Goal: Book appointment/travel/reservation

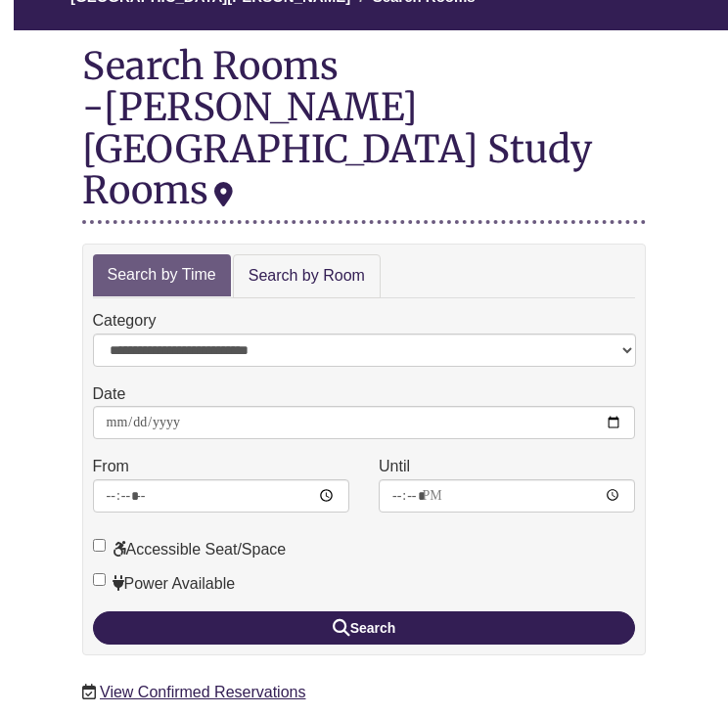
scroll to position [209, 0]
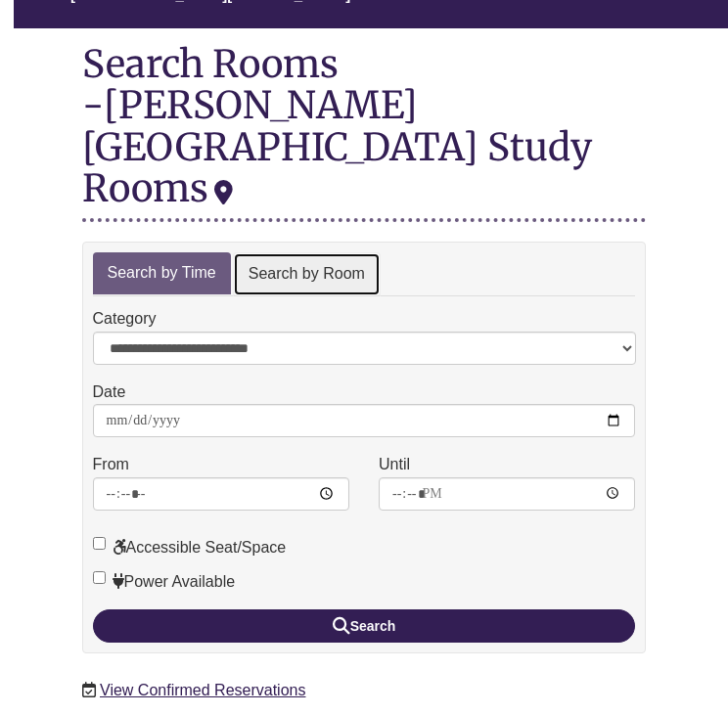
click at [283, 252] on link "Search by Room" at bounding box center [307, 274] width 148 height 44
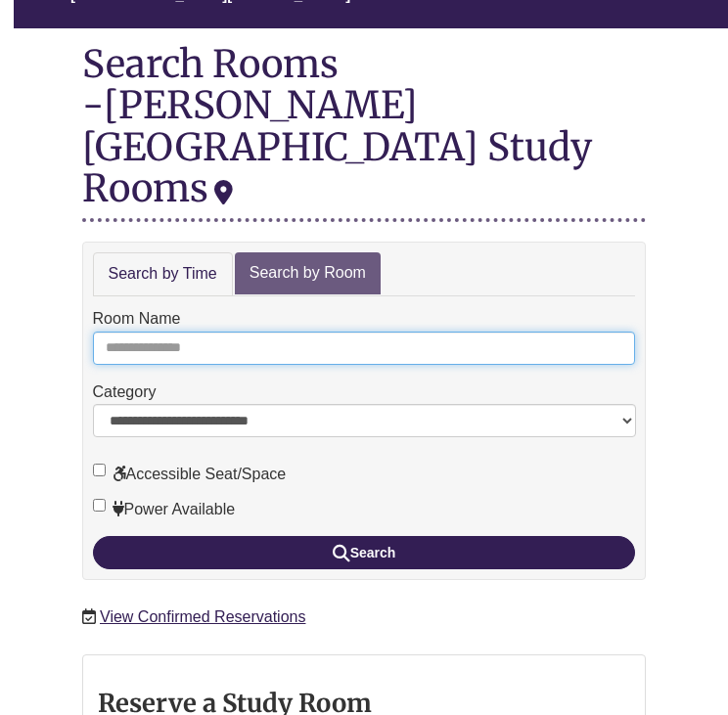
click at [221, 332] on input "Room Name" at bounding box center [364, 348] width 543 height 33
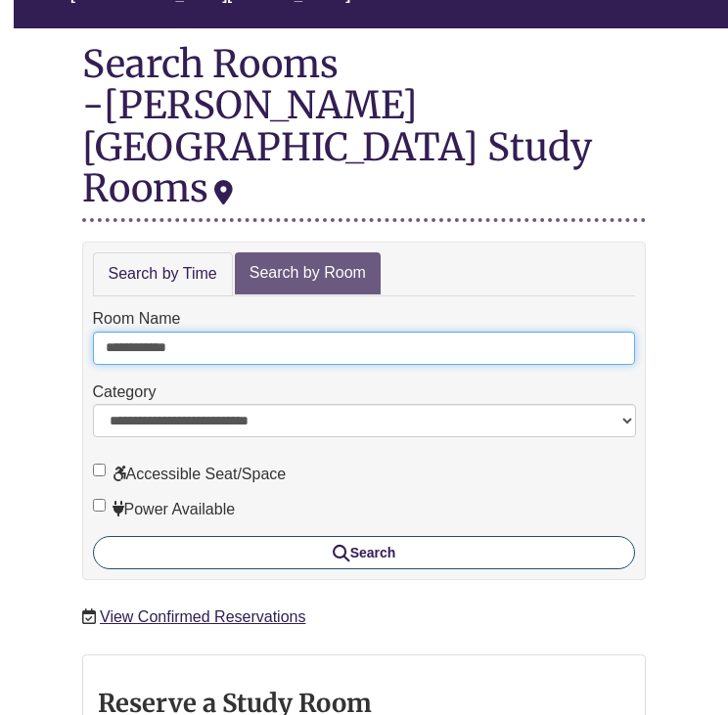
type input "**********"
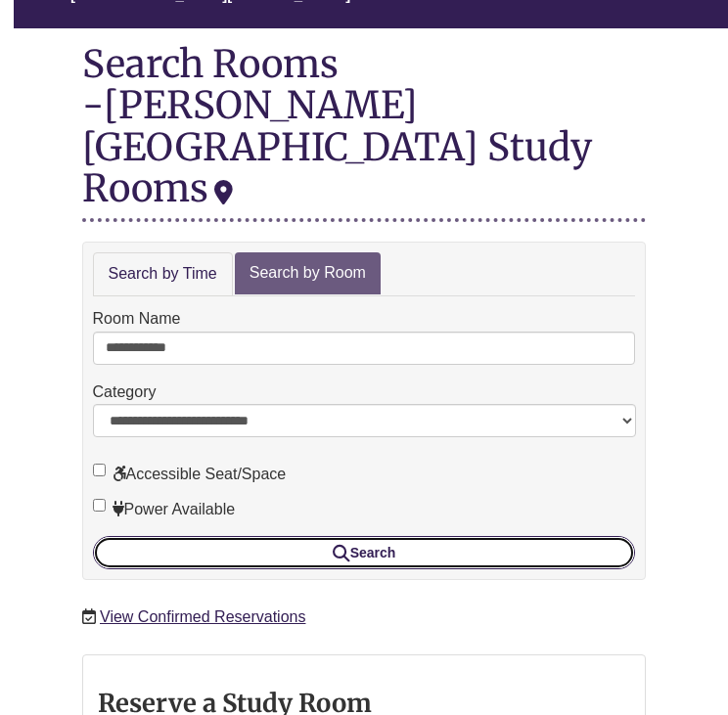
click at [316, 536] on button "Search" at bounding box center [364, 552] width 543 height 33
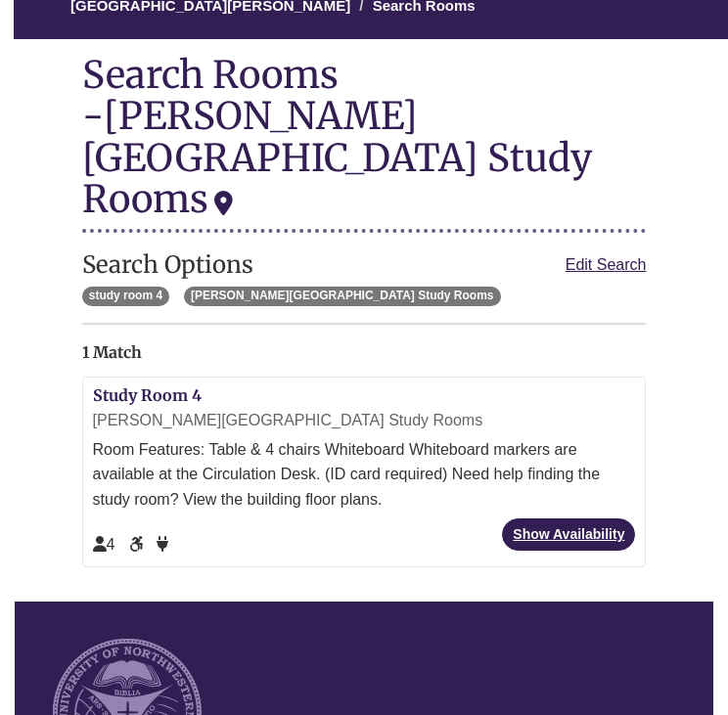
scroll to position [200, 0]
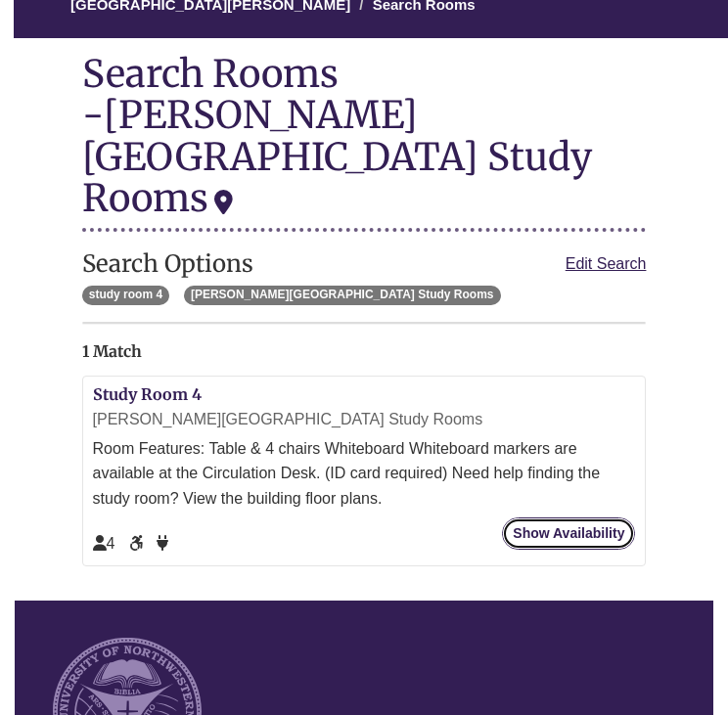
click at [573, 517] on link "Show Availability" at bounding box center [568, 533] width 133 height 32
